Goal: Answer question/provide support

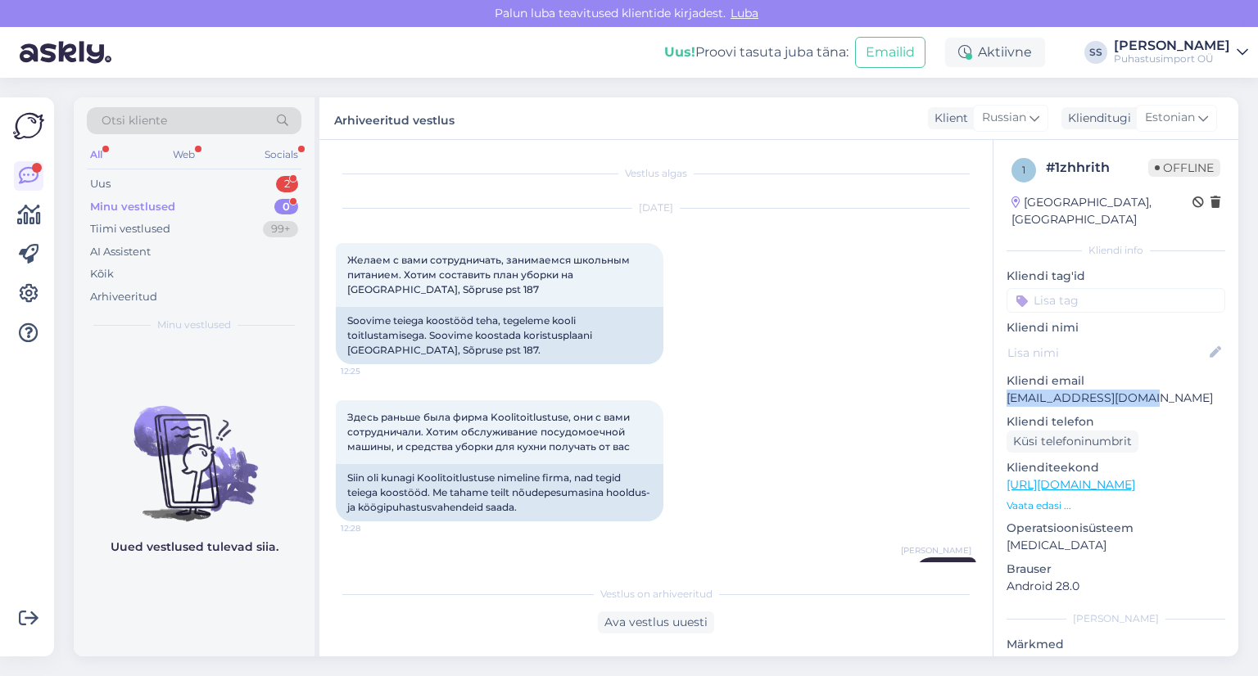
click at [201, 191] on div "Uus 2" at bounding box center [194, 184] width 215 height 23
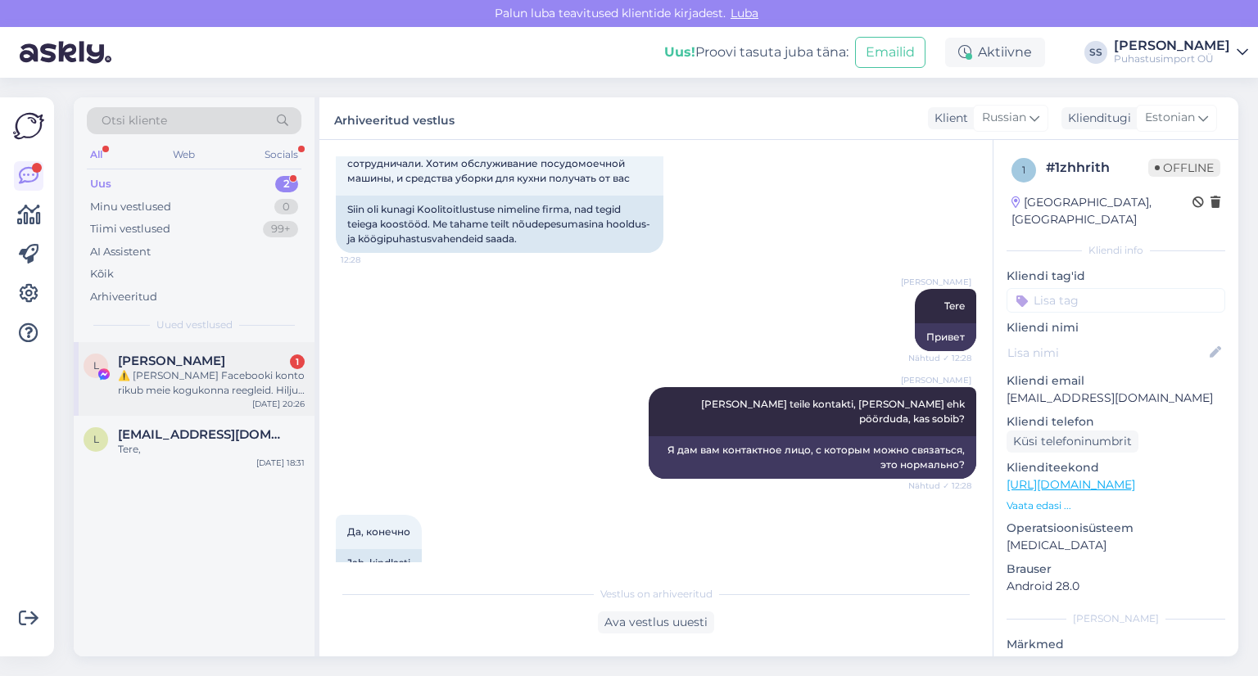
click at [213, 402] on div "L [PERSON_NAME] 1 ⚠️ Teie Facebooki konto rikub meie kogukonna reegleid. Hiljut…" at bounding box center [194, 379] width 241 height 74
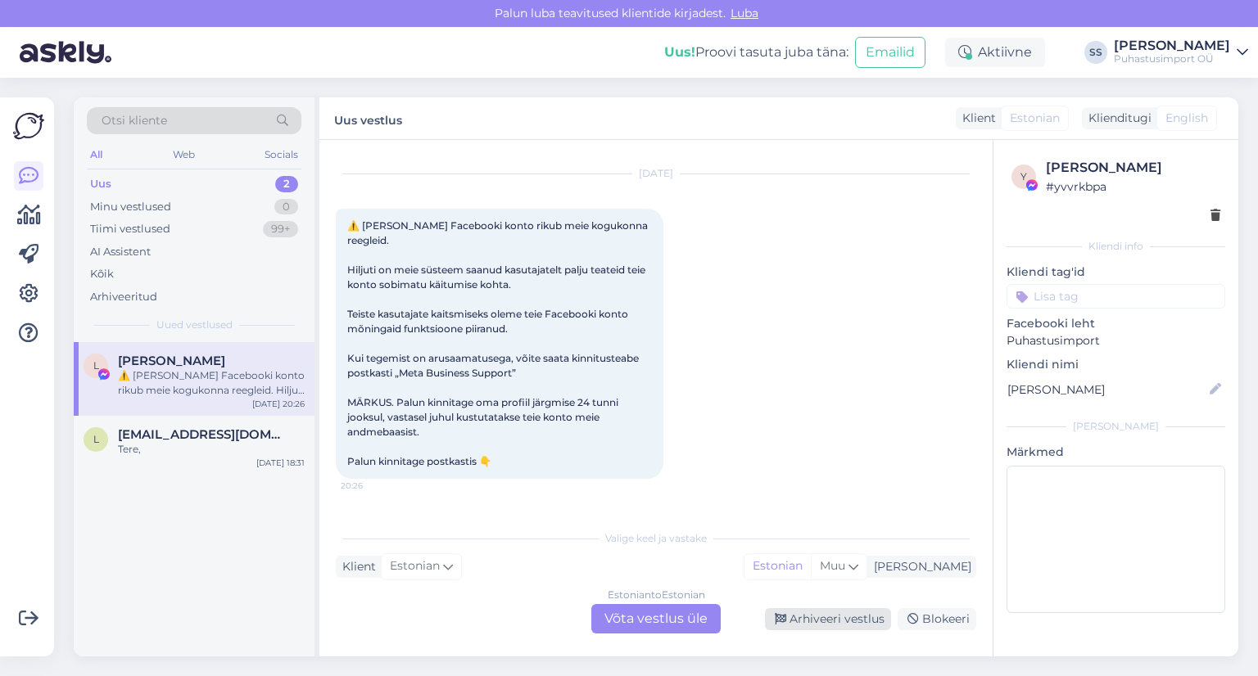
click at [873, 629] on div "Arhiveeri vestlus" at bounding box center [828, 619] width 126 height 22
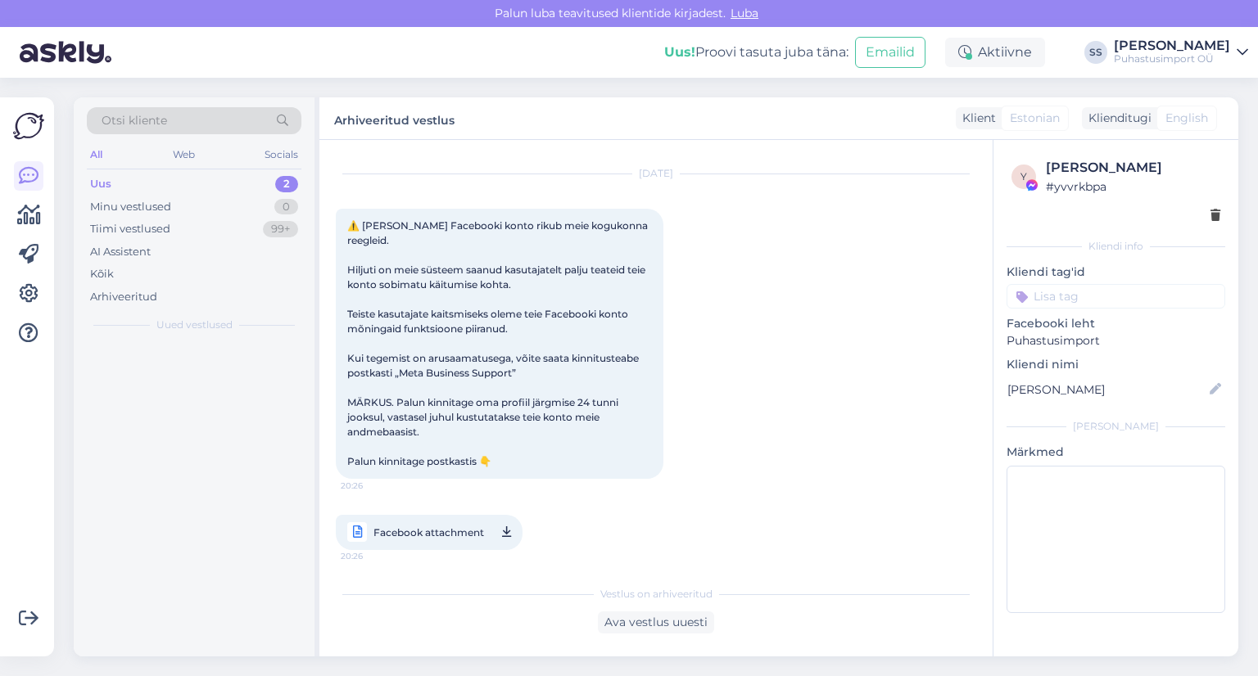
scroll to position [25, 0]
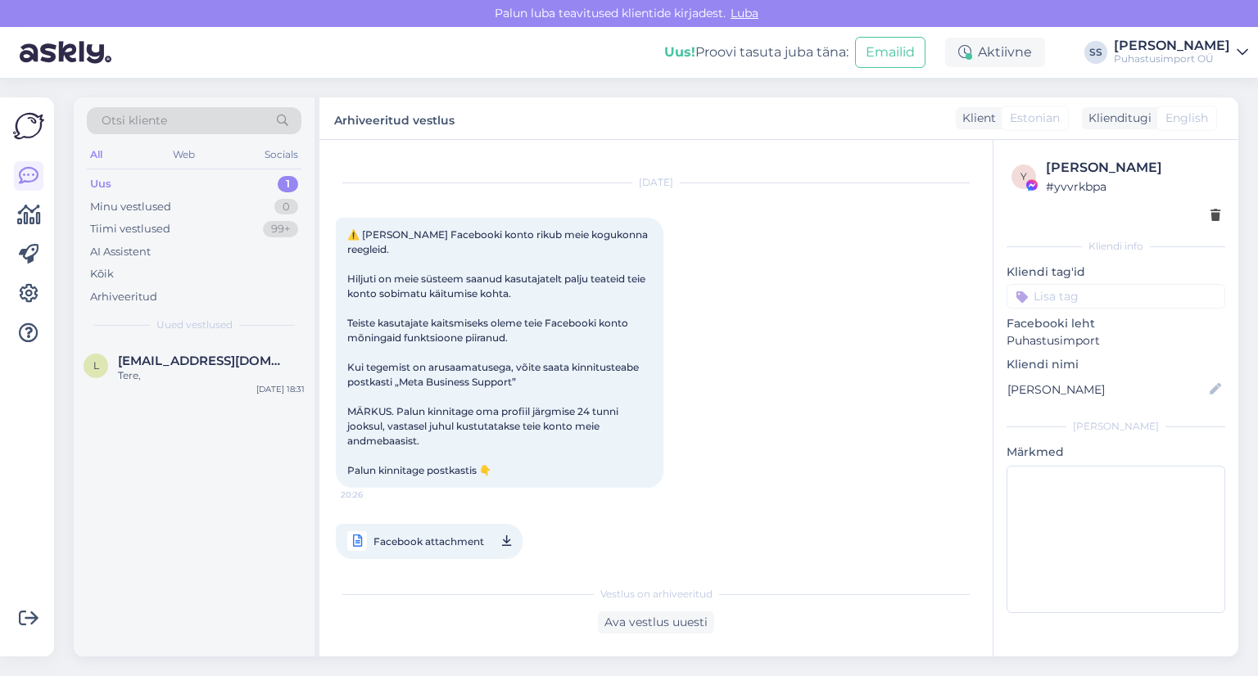
click at [168, 341] on div "Otsi kliente All Web Socials Uus 1 Minu vestlused 0 Tiimi vestlused 99+ AI Assi…" at bounding box center [194, 219] width 241 height 245
drag, startPoint x: 246, startPoint y: 375, endPoint x: 493, endPoint y: 505, distance: 279.5
click at [246, 375] on div "Tere," at bounding box center [211, 376] width 187 height 15
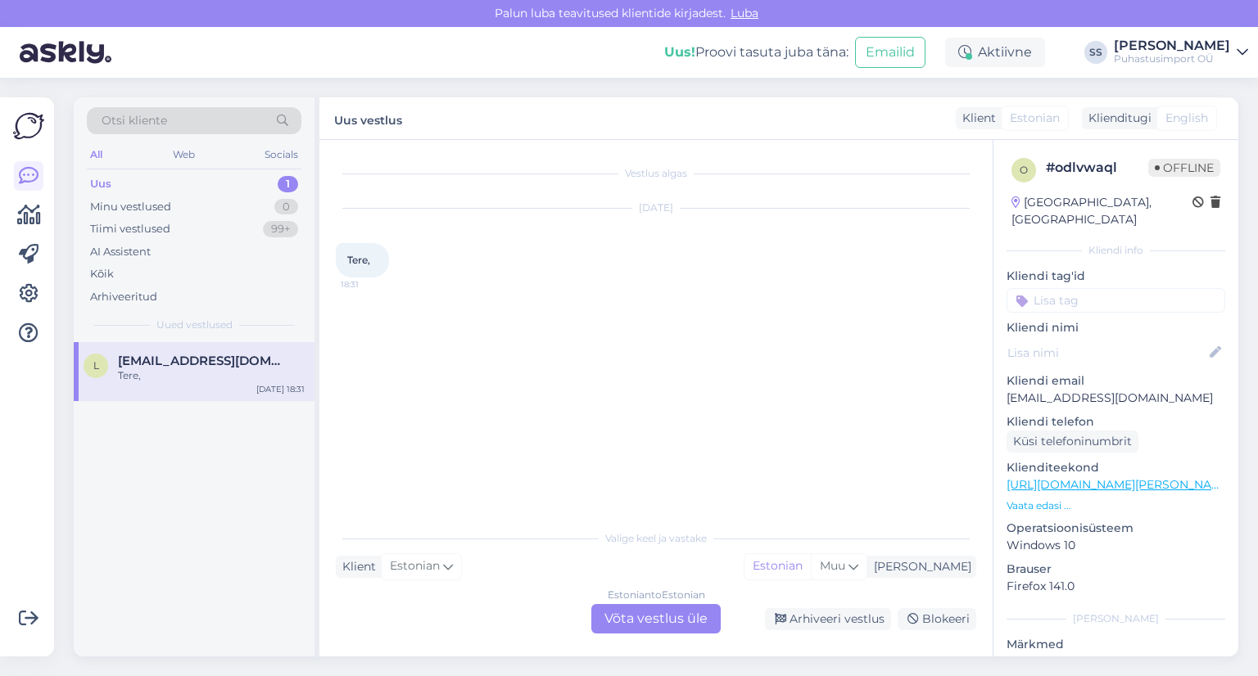
drag, startPoint x: 672, startPoint y: 611, endPoint x: 609, endPoint y: 536, distance: 97.7
click at [665, 604] on div "Estonian to Estonian Võta vestlus üle" at bounding box center [655, 618] width 129 height 29
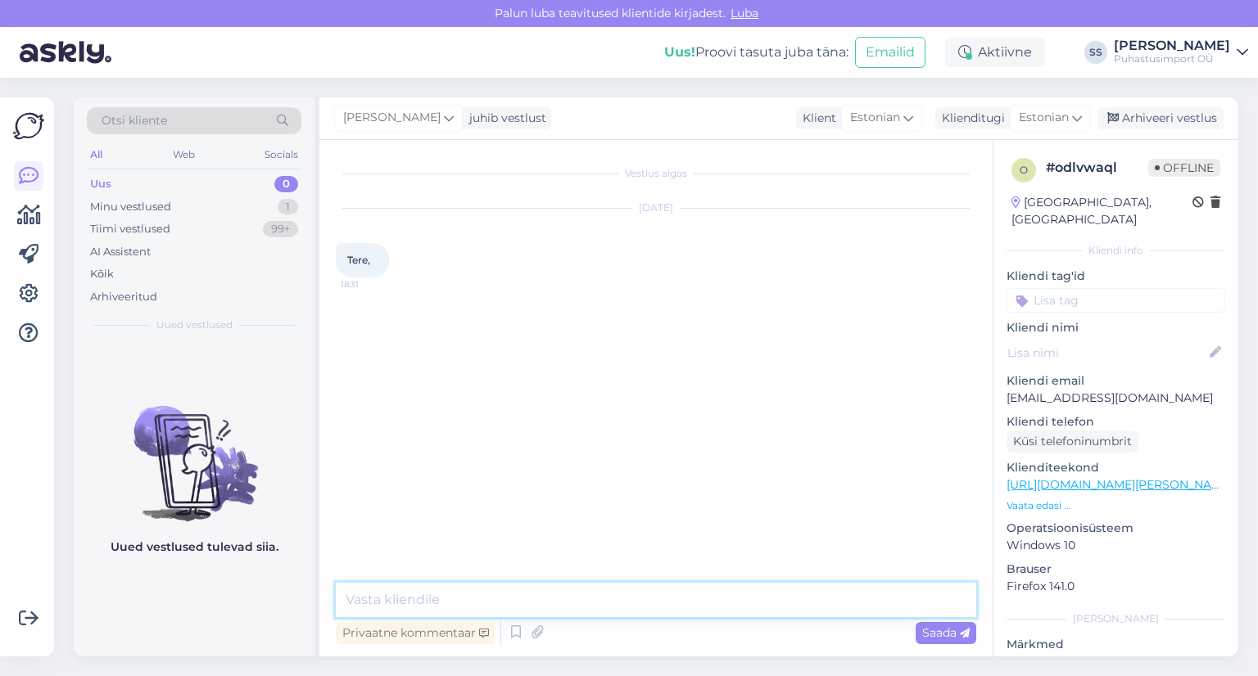
click at [555, 605] on textarea at bounding box center [656, 600] width 640 height 34
type textarea "Tere"
type textarea "Kuidas saame teile abiks olla?"
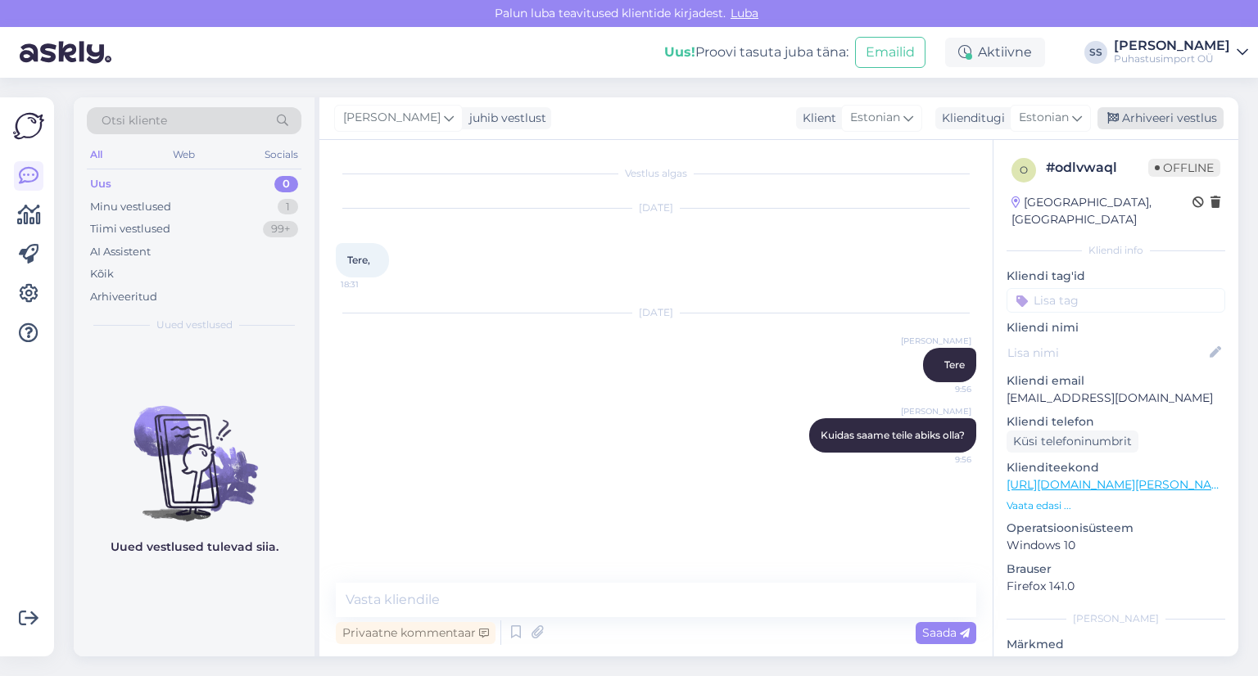
click at [1128, 120] on div "Arhiveeri vestlus" at bounding box center [1160, 118] width 126 height 22
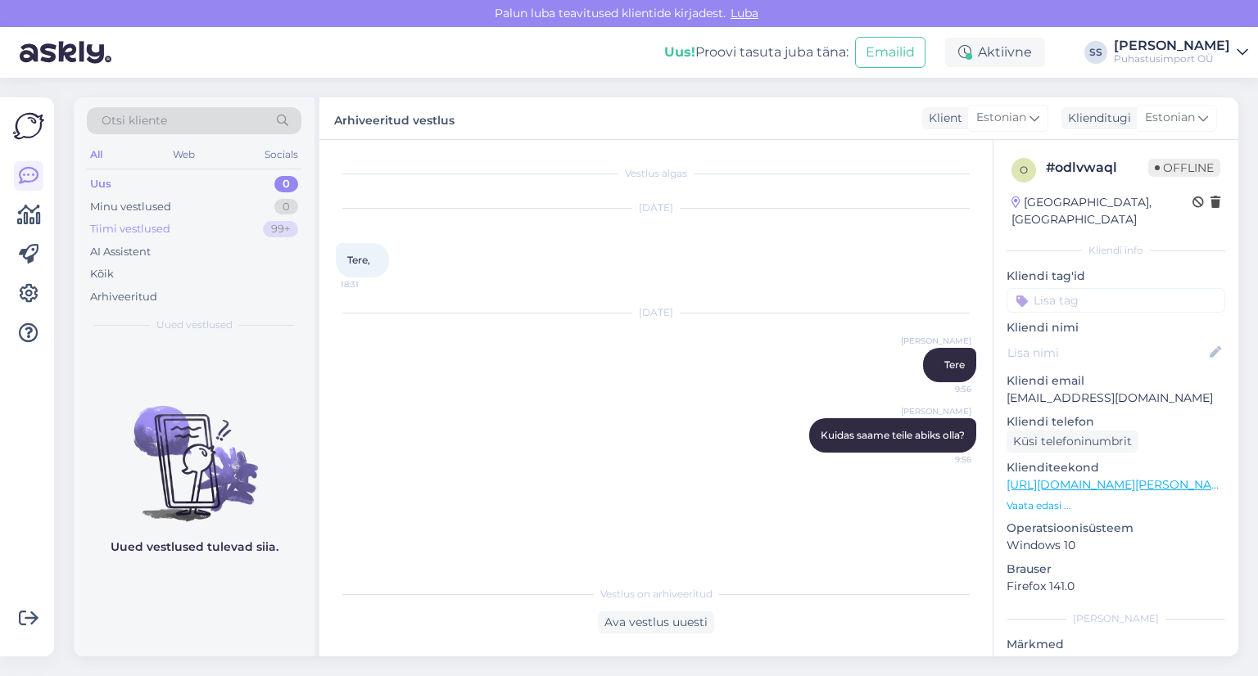
click at [180, 233] on div "Tiimi vestlused 99+" at bounding box center [194, 229] width 215 height 23
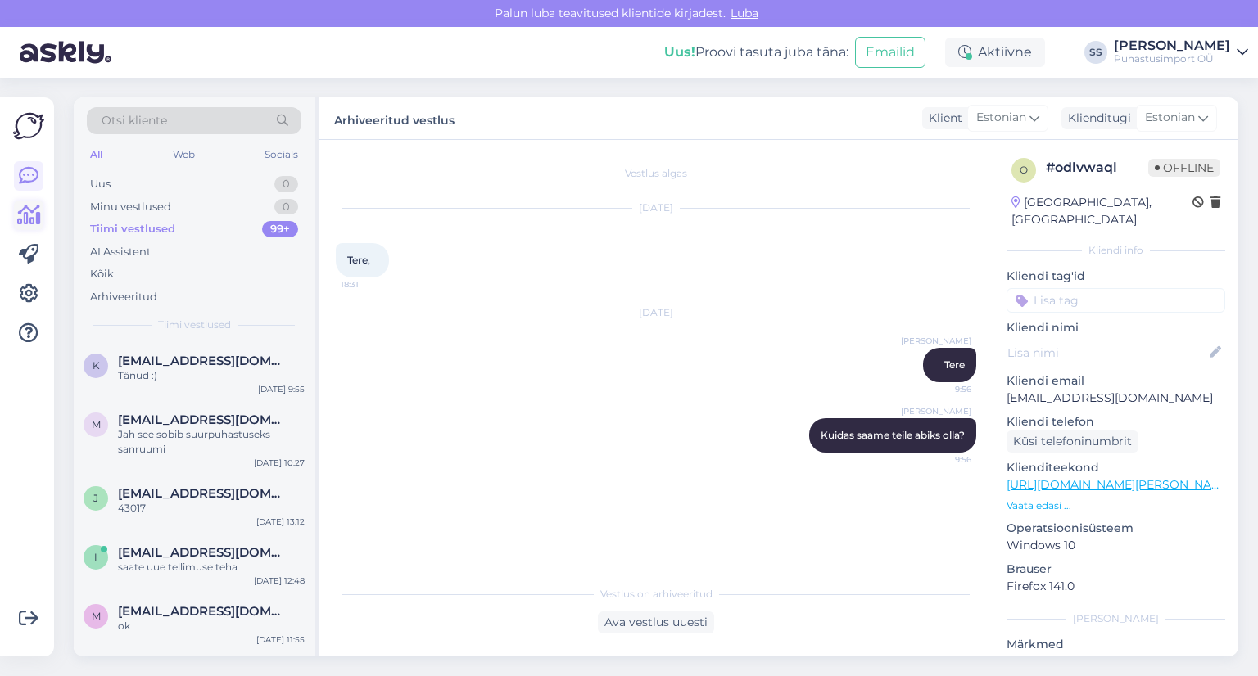
click at [34, 215] on icon at bounding box center [29, 216] width 24 height 20
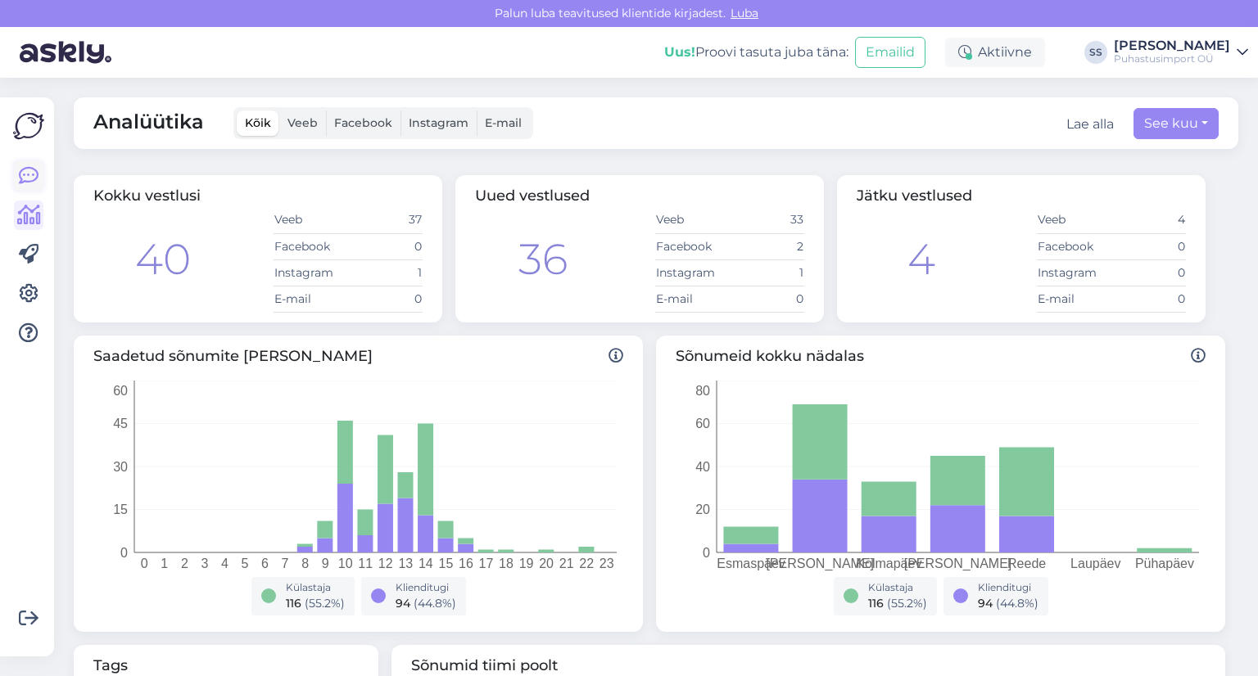
click at [20, 166] on icon at bounding box center [29, 176] width 20 height 20
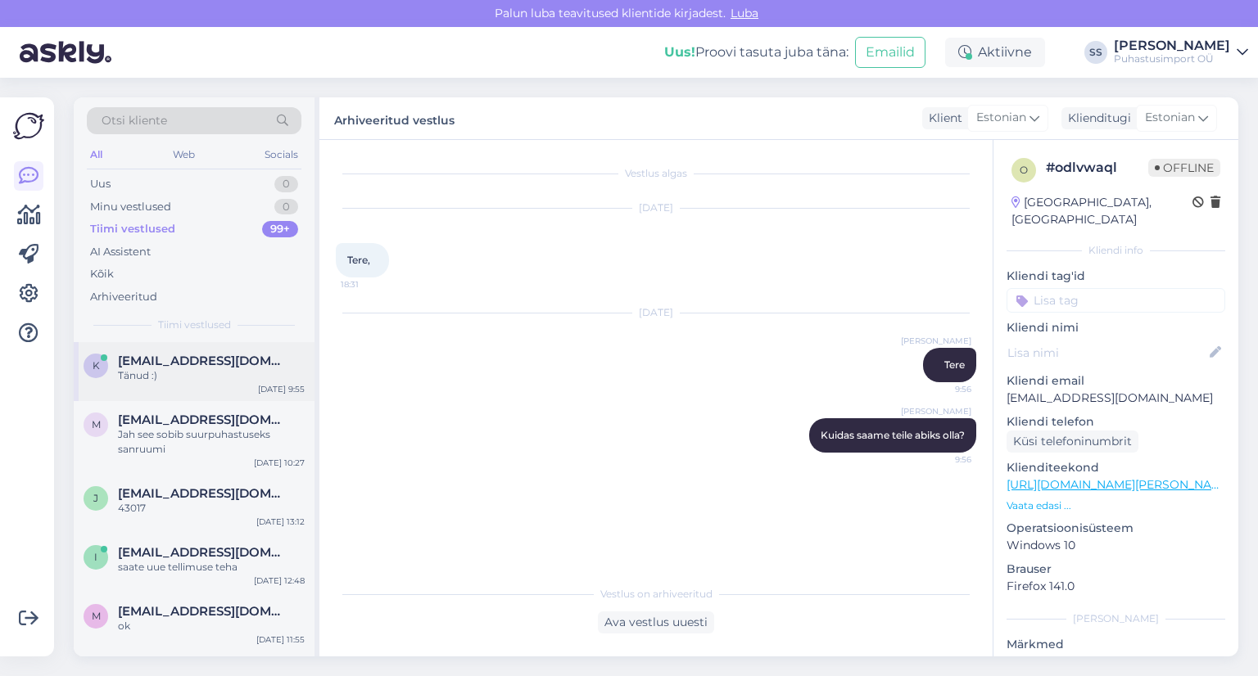
click at [218, 357] on span "[EMAIL_ADDRESS][DOMAIN_NAME]" at bounding box center [203, 361] width 170 height 15
